Goal: Information Seeking & Learning: Learn about a topic

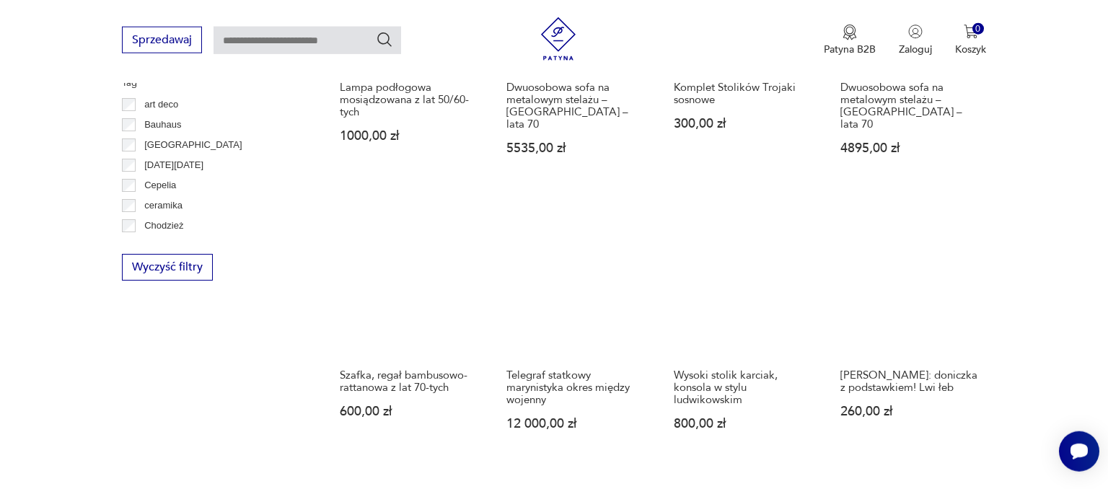
scroll to position [826, 0]
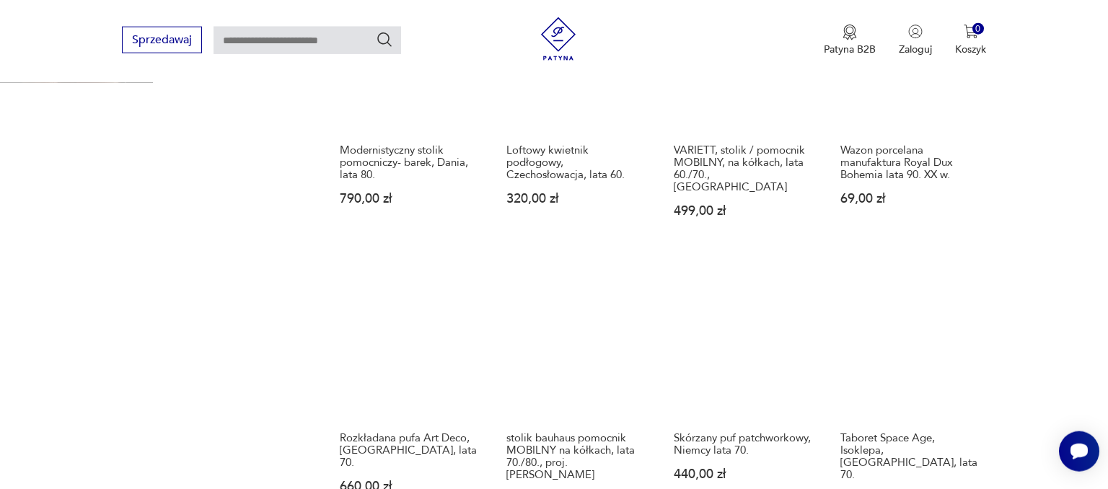
scroll to position [1159, 0]
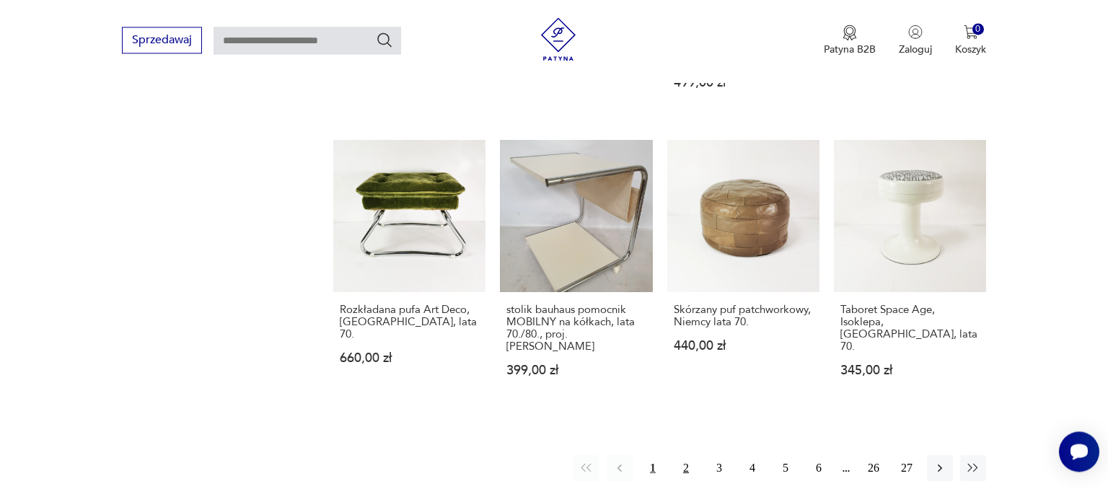
click at [685, 455] on button "2" at bounding box center [686, 468] width 26 height 26
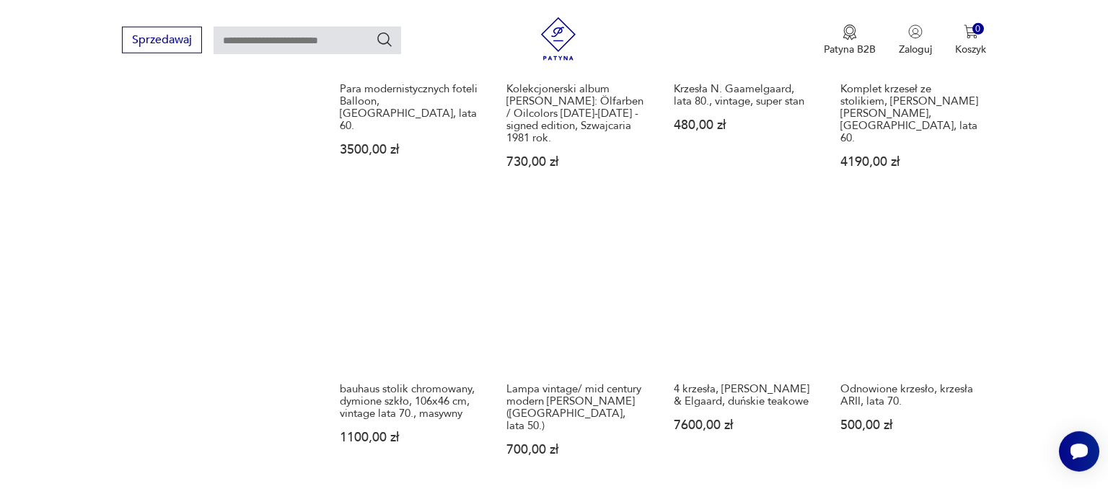
scroll to position [1159, 0]
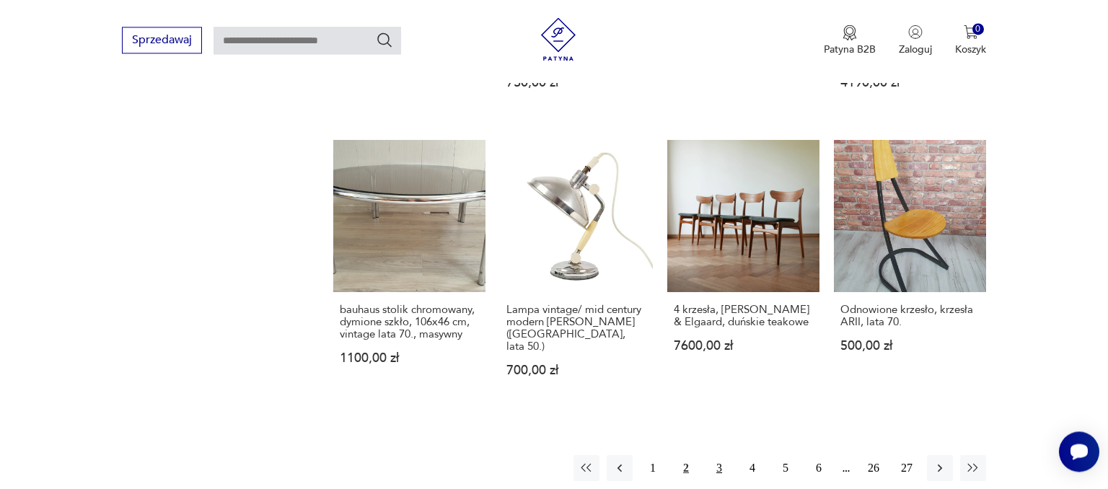
click at [719, 455] on button "3" at bounding box center [719, 468] width 26 height 26
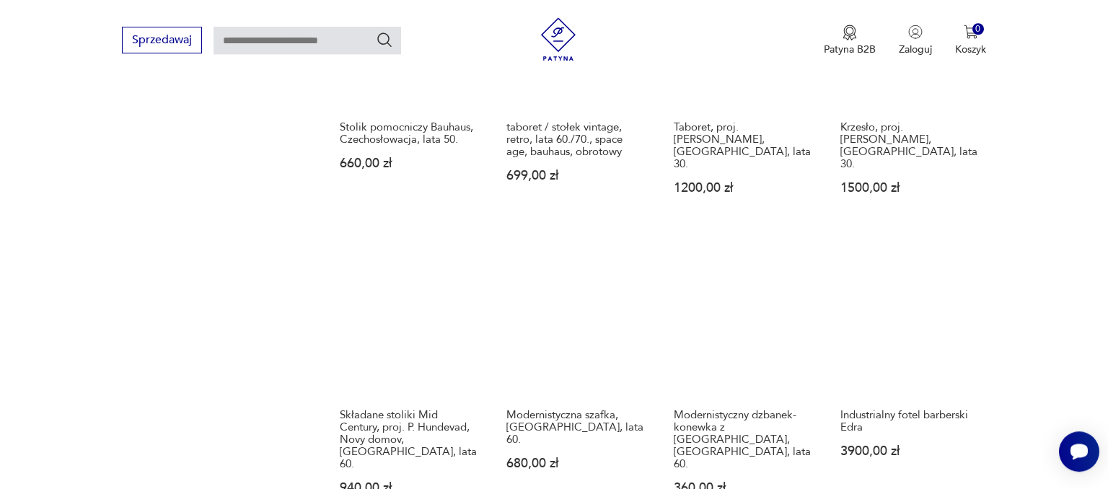
scroll to position [1159, 0]
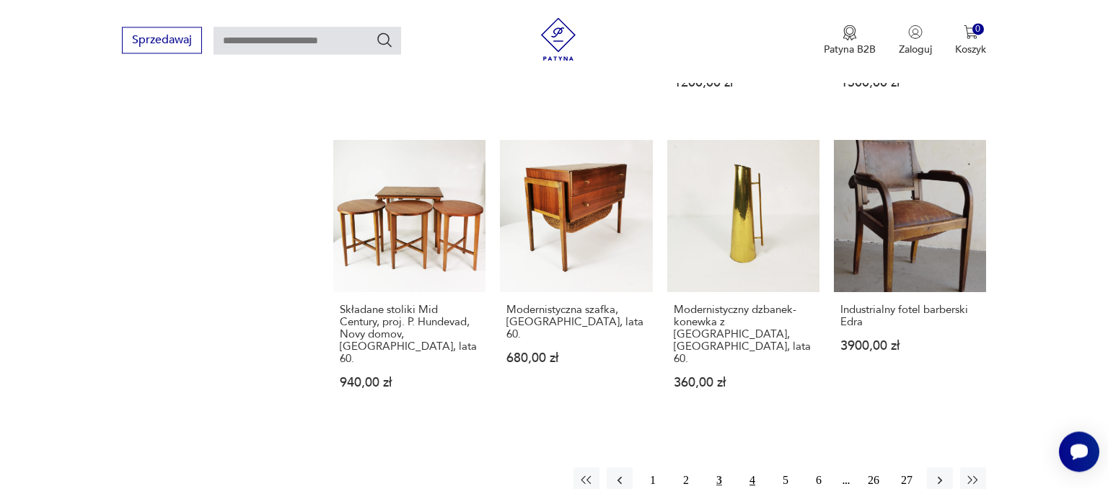
click at [755, 468] on button "4" at bounding box center [752, 481] width 26 height 26
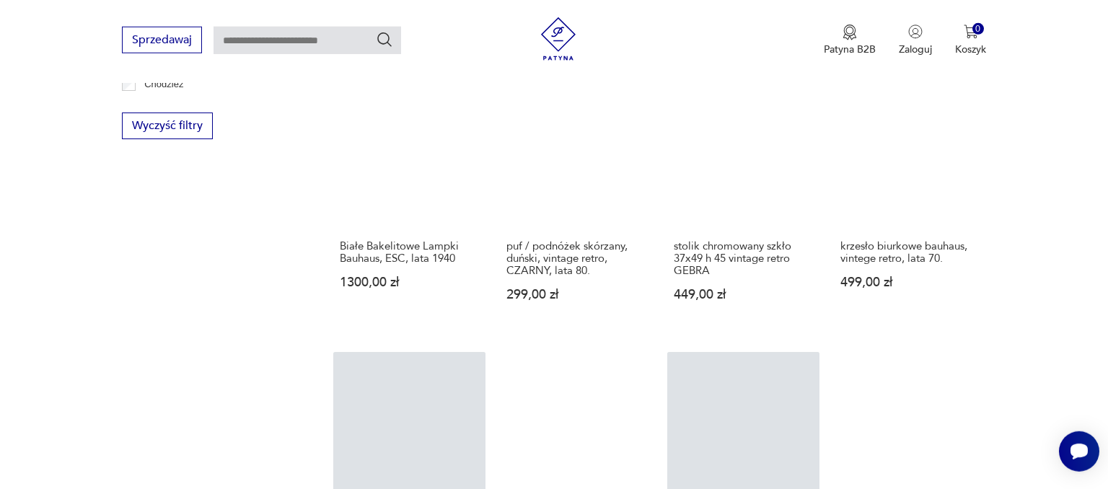
scroll to position [1159, 0]
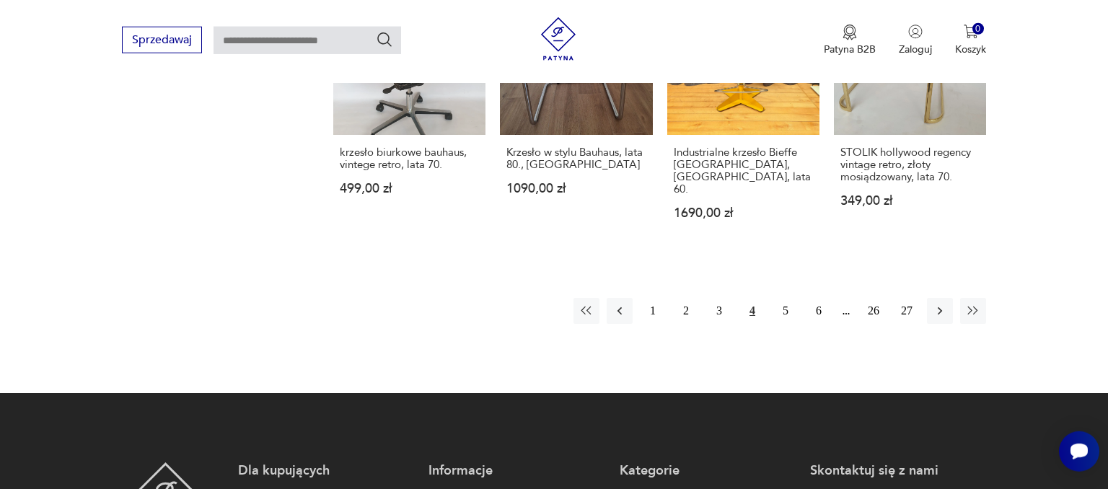
scroll to position [1413, 0]
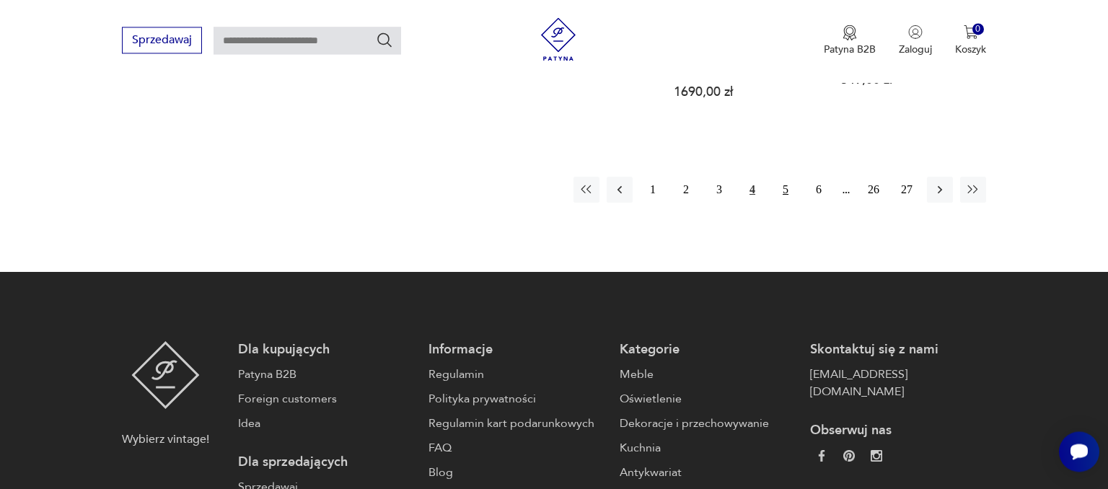
click at [786, 177] on button "5" at bounding box center [786, 190] width 26 height 26
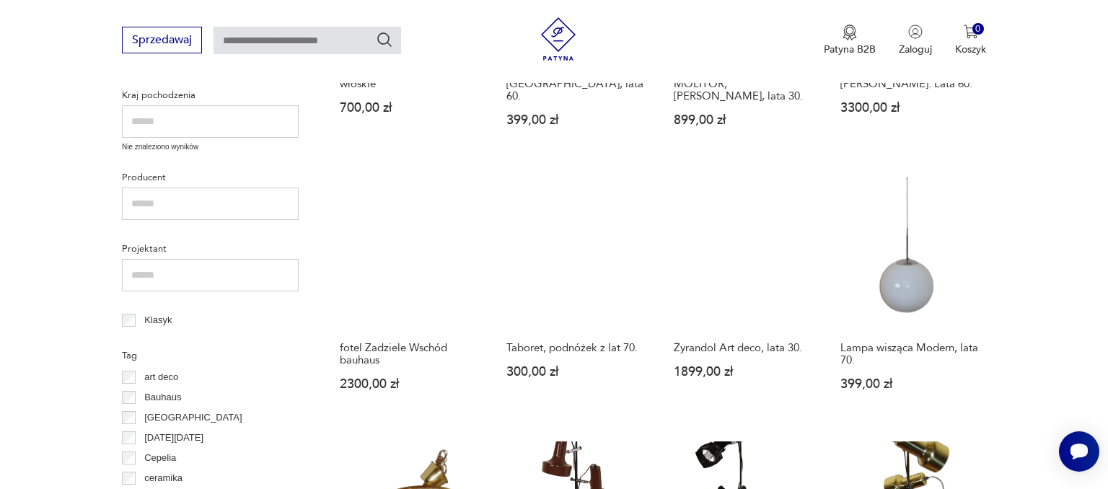
scroll to position [1270, 0]
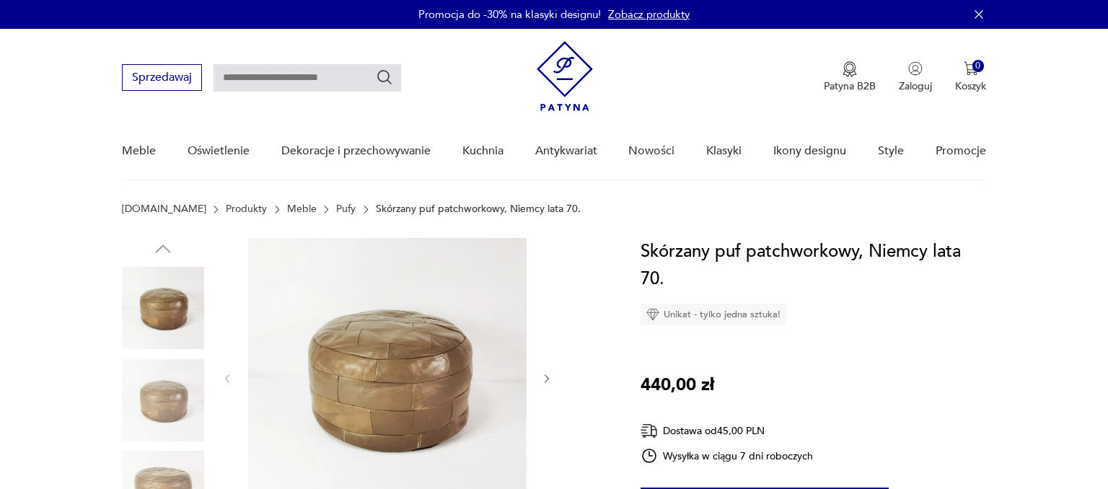
click at [354, 406] on img at bounding box center [387, 377] width 278 height 278
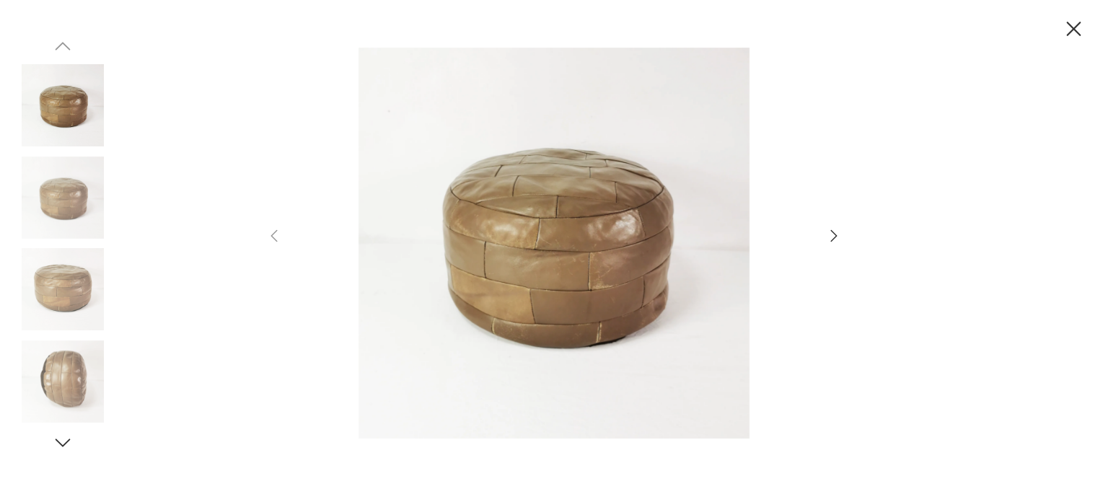
click at [828, 235] on icon "button" at bounding box center [833, 235] width 17 height 17
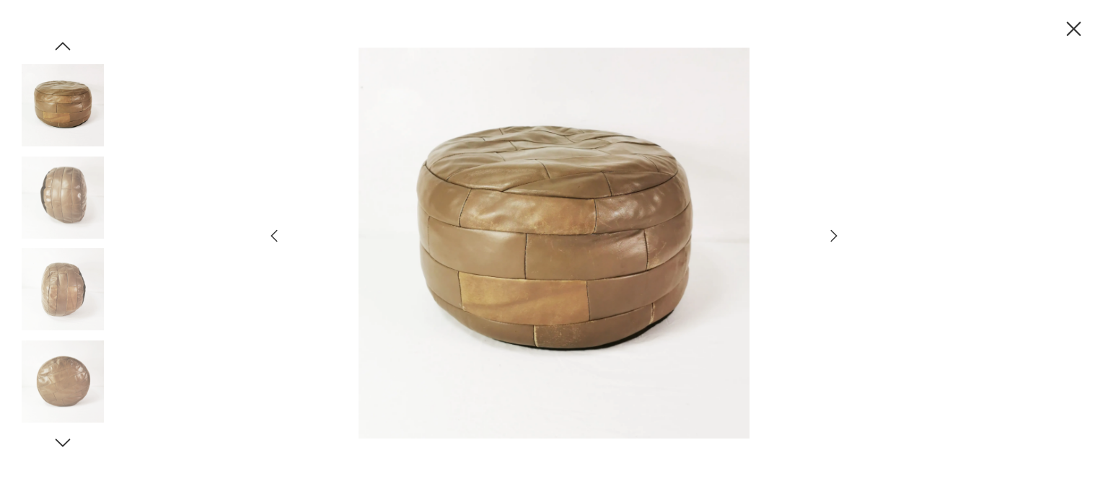
click at [828, 235] on icon "button" at bounding box center [833, 235] width 17 height 17
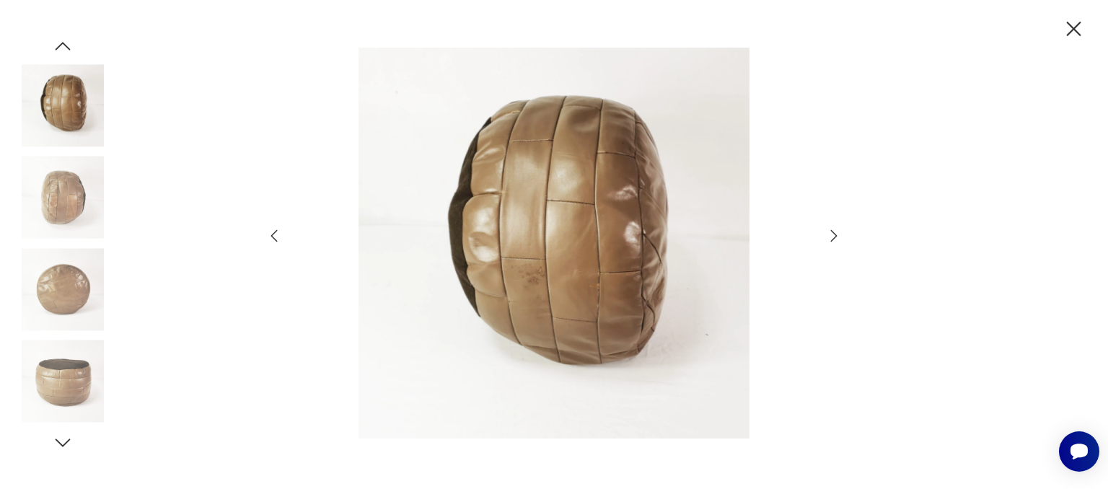
click at [828, 235] on icon "button" at bounding box center [833, 235] width 17 height 17
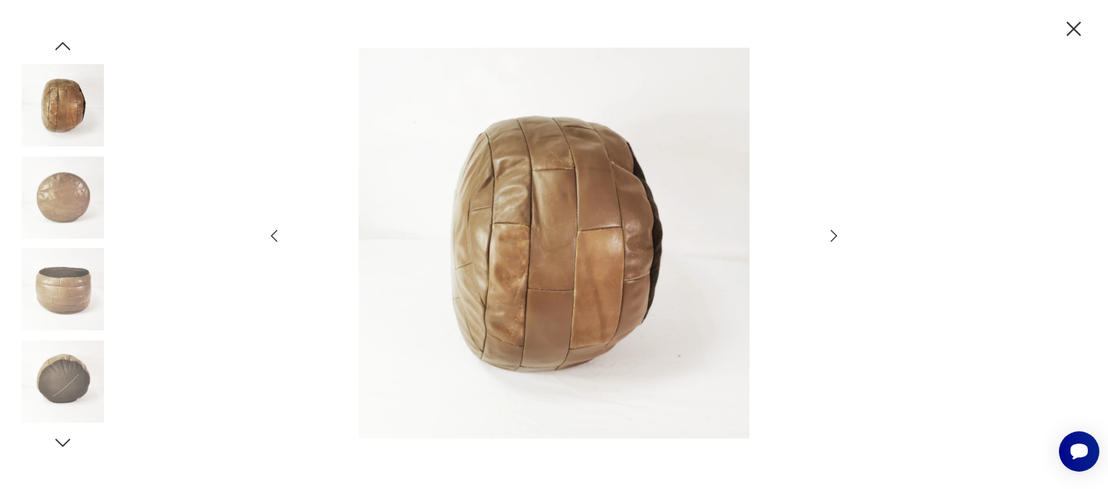
click at [828, 235] on icon "button" at bounding box center [833, 235] width 17 height 17
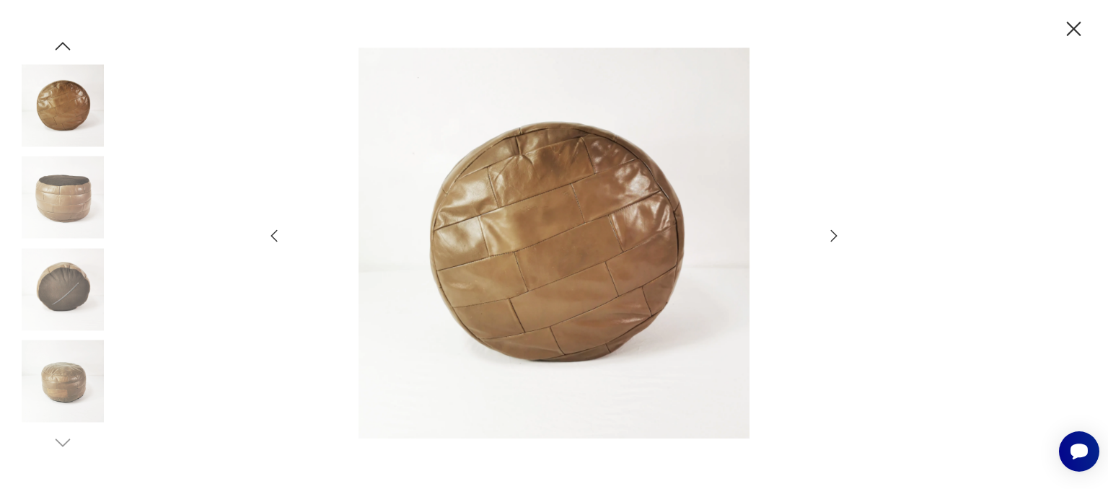
click at [828, 235] on icon "button" at bounding box center [833, 235] width 17 height 17
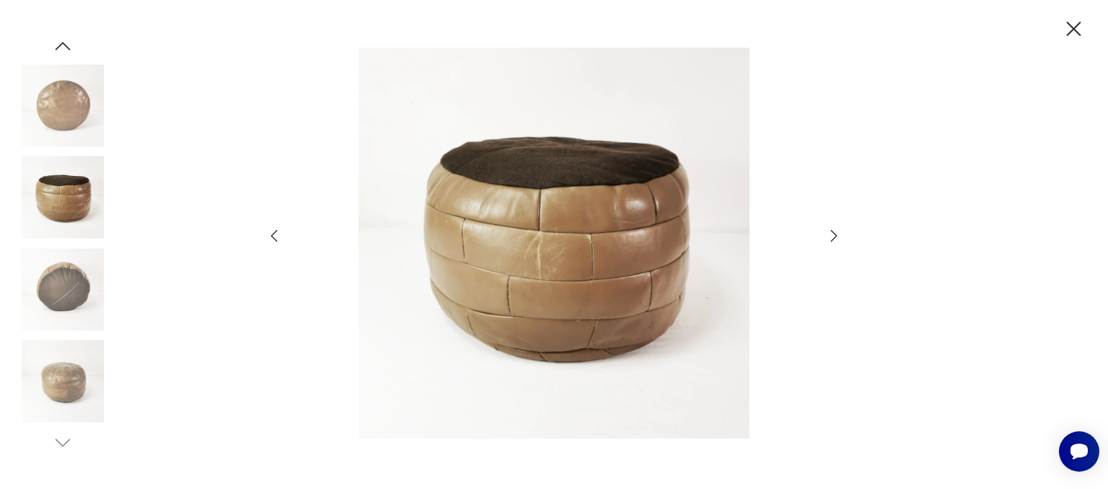
click at [828, 235] on icon "button" at bounding box center [833, 235] width 17 height 17
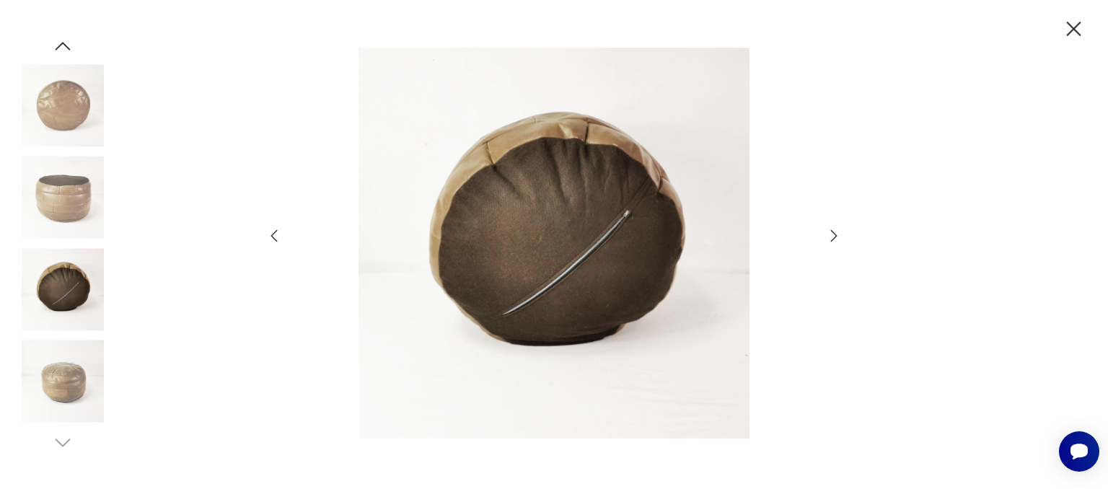
click at [828, 235] on icon "button" at bounding box center [833, 235] width 17 height 17
